Goal: Navigation & Orientation: Find specific page/section

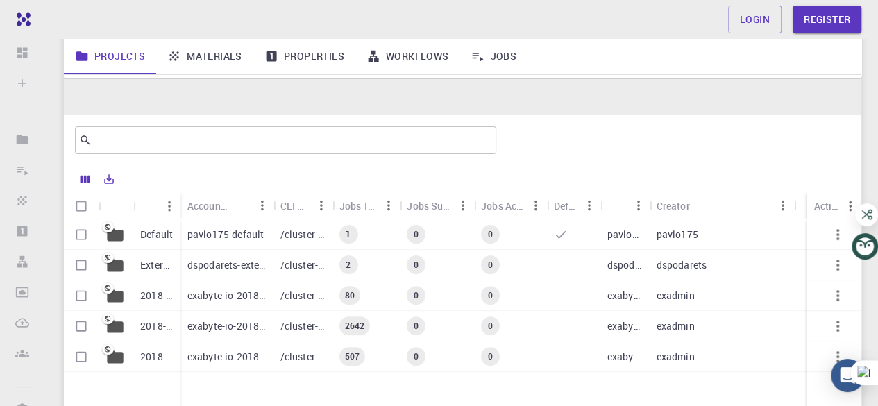
scroll to position [41, 0]
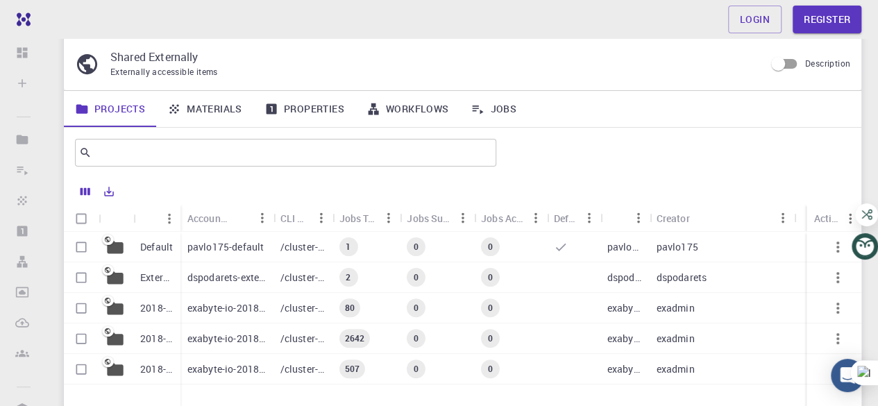
click at [243, 248] on p "pavlo175-default" at bounding box center [225, 247] width 76 height 14
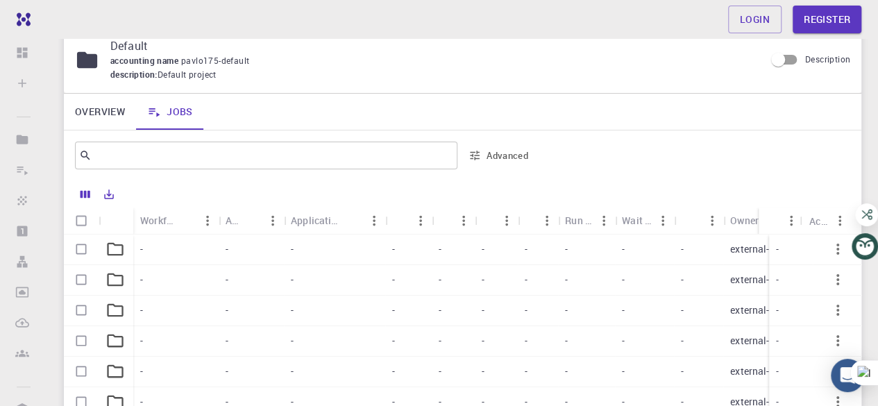
scroll to position [124, 0]
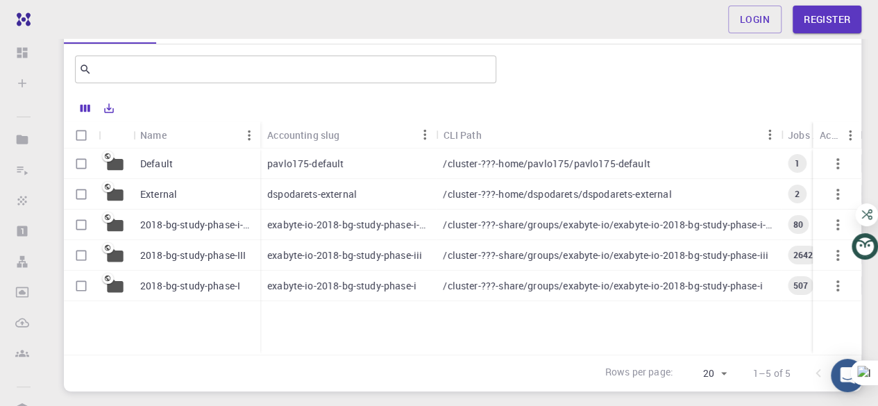
scroll to position [41, 0]
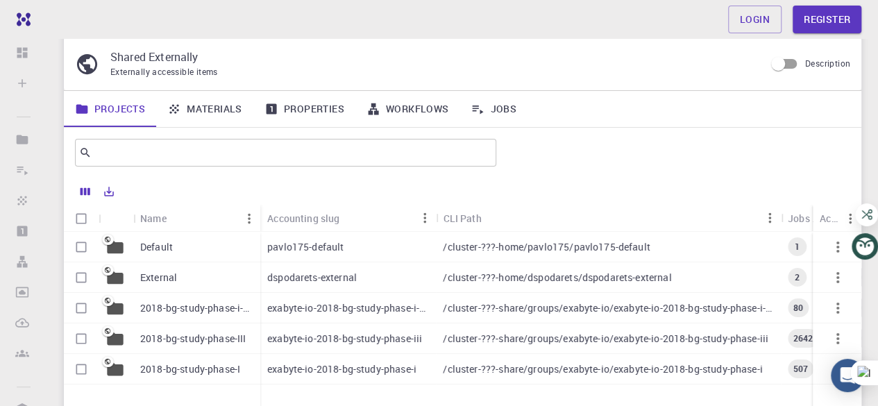
click at [341, 275] on p "dspodarets-external" at bounding box center [311, 278] width 89 height 14
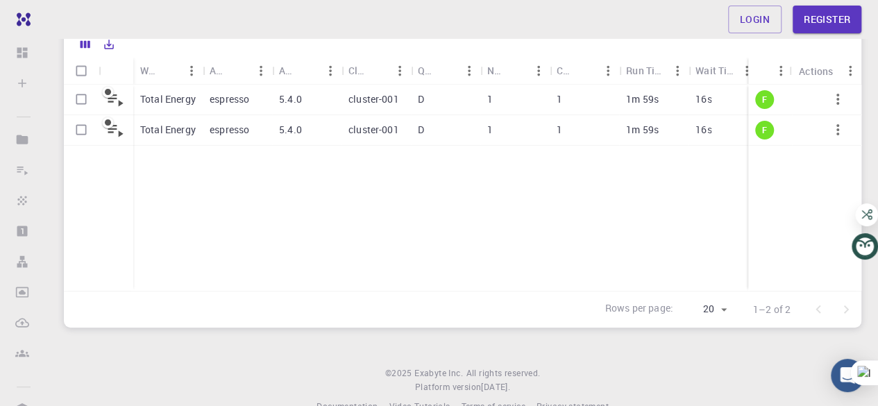
scroll to position [203, 0]
click at [363, 94] on p "cluster-001" at bounding box center [373, 98] width 51 height 14
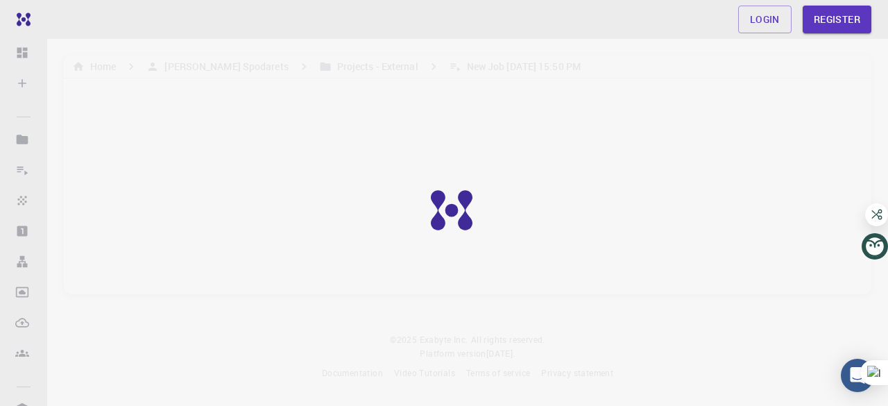
click at [363, 94] on div at bounding box center [461, 220] width 923 height 441
